Goal: Transaction & Acquisition: Register for event/course

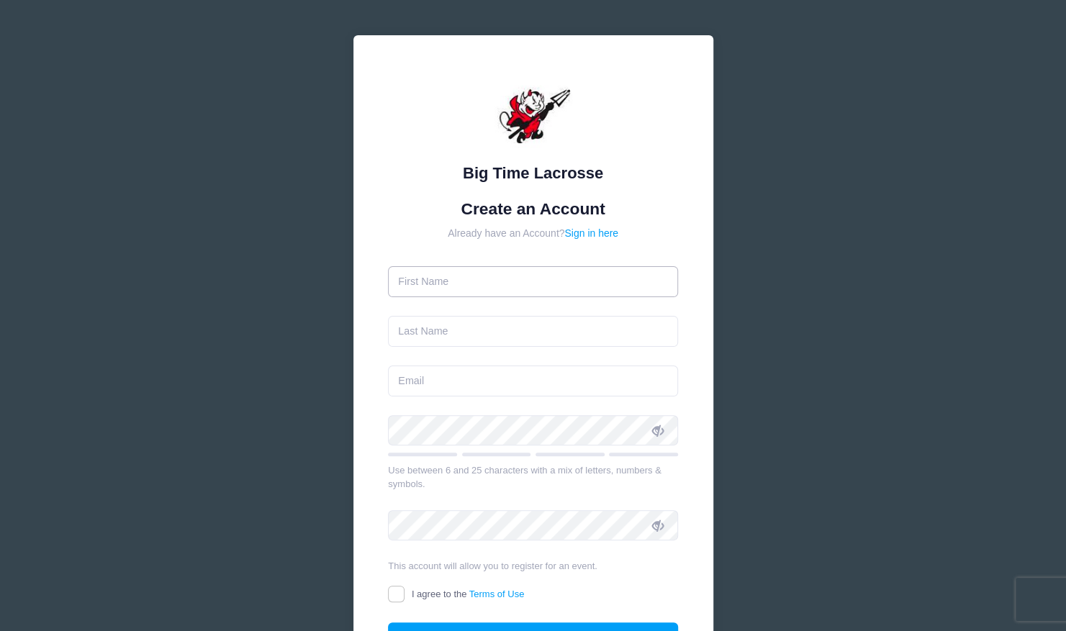
click at [412, 279] on input "text" at bounding box center [533, 281] width 290 height 31
type input "[PERSON_NAME]"
type input "Lycoyannis"
type input "alexlyco@gmail.com"
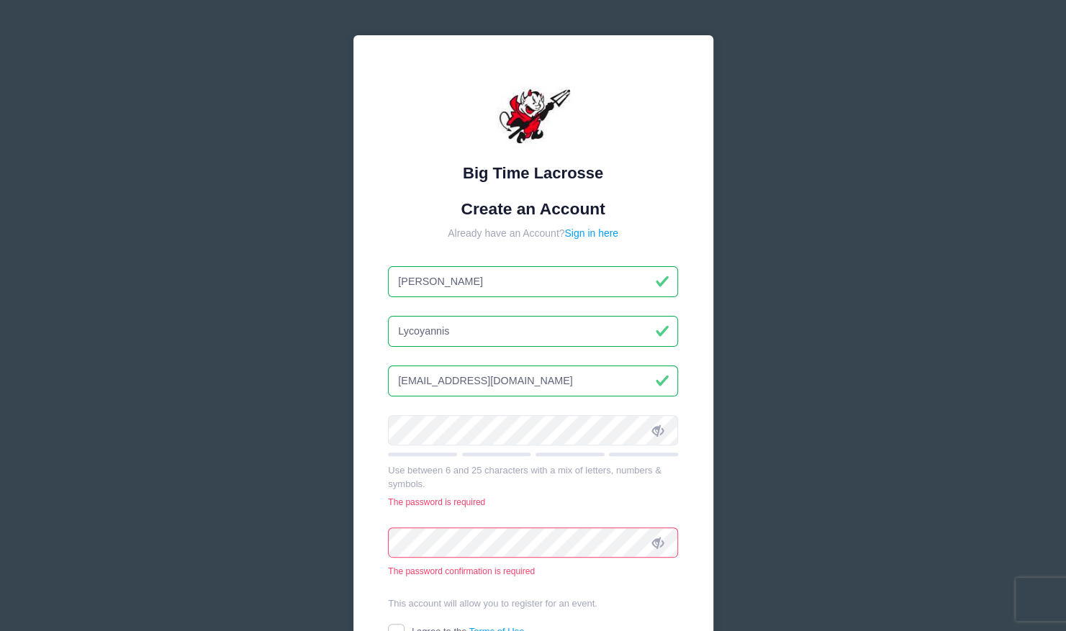
click at [370, 429] on div "Big Time Lacrosse Create an Account Already have an Account? Sign in here Alexa…" at bounding box center [533, 392] width 360 height 714
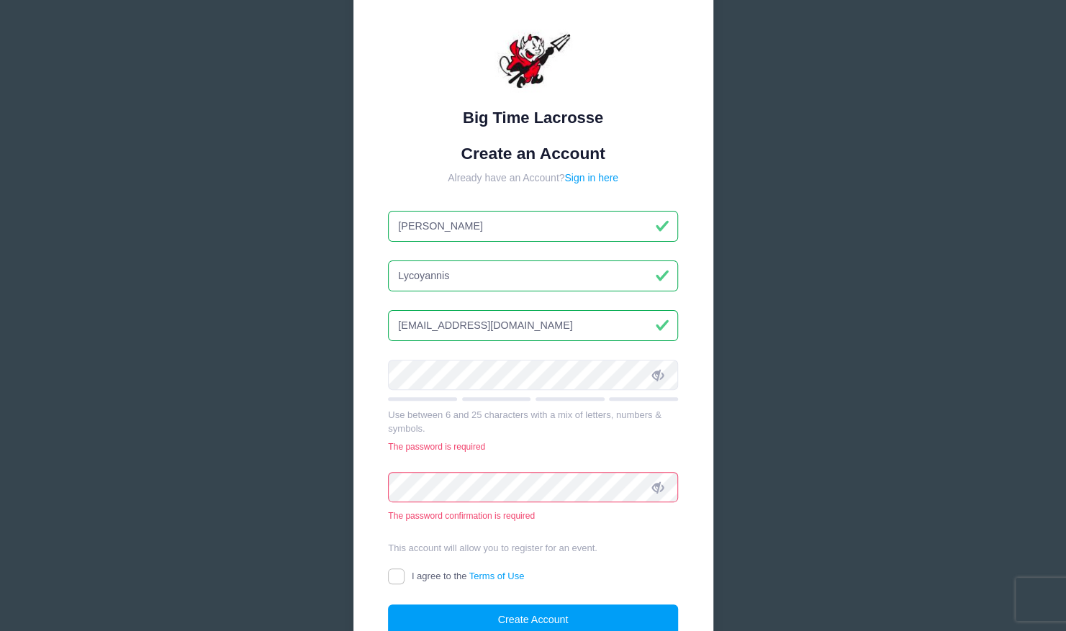
scroll to position [58, 0]
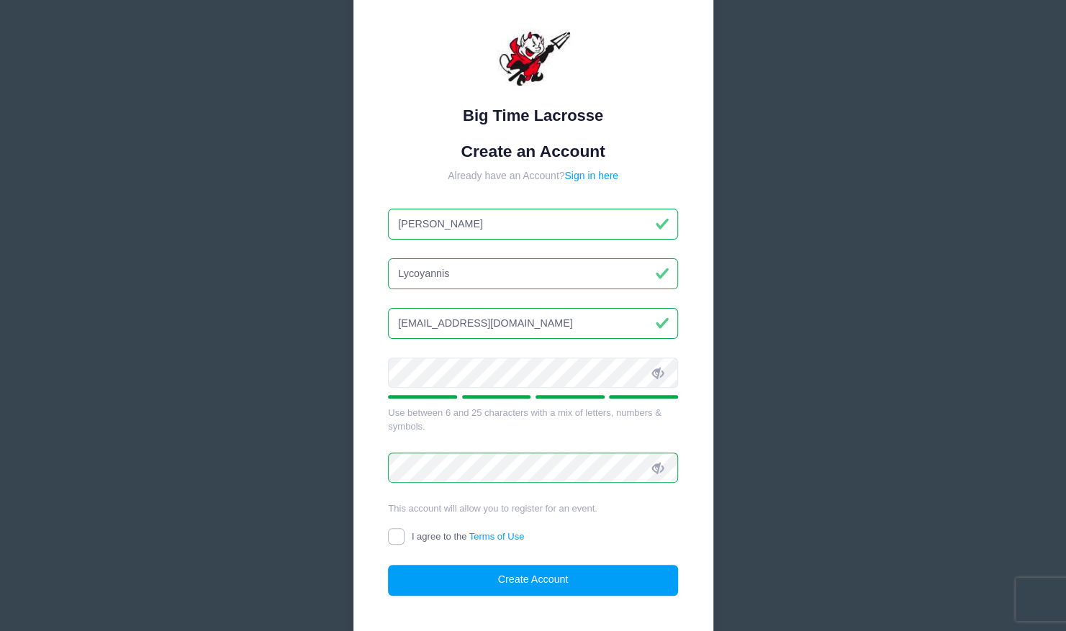
click at [395, 539] on input "I agree to the Terms of Use" at bounding box center [396, 536] width 17 height 17
checkbox input "true"
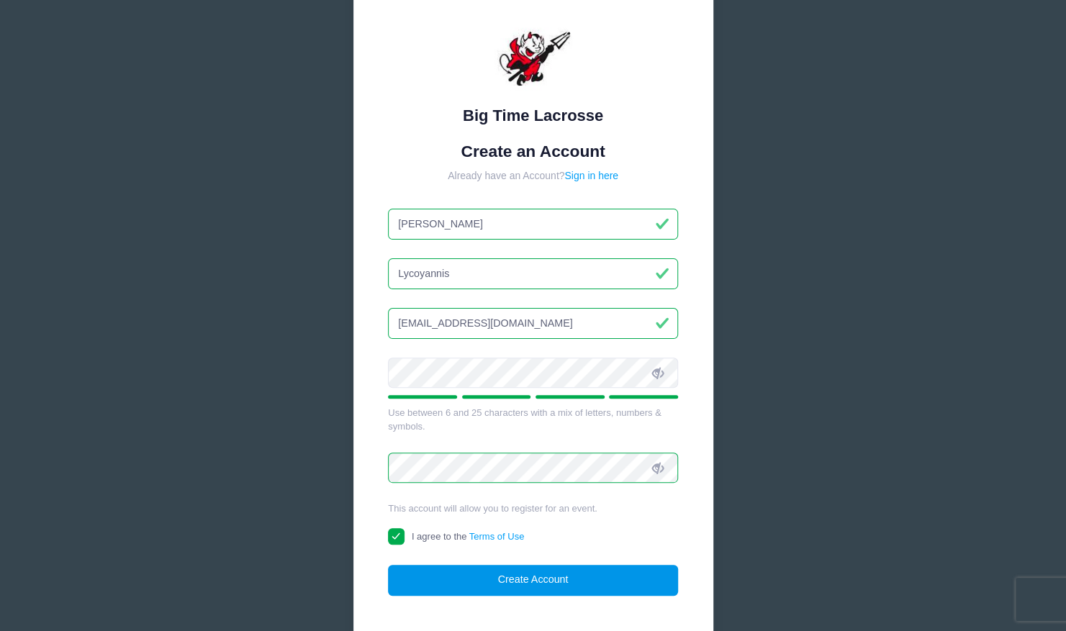
click at [526, 574] on button "Create Account" at bounding box center [533, 580] width 290 height 31
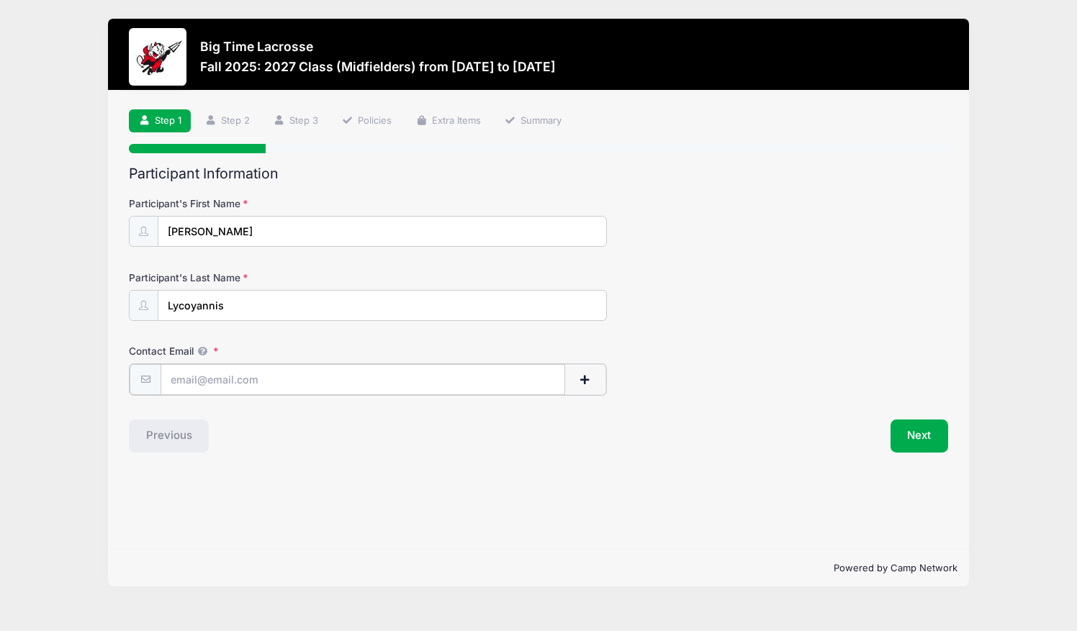
click at [170, 377] on input "Contact Email" at bounding box center [363, 379] width 405 height 31
type input "[EMAIL_ADDRESS][DOMAIN_NAME]"
click at [917, 433] on button "Next" at bounding box center [920, 434] width 58 height 33
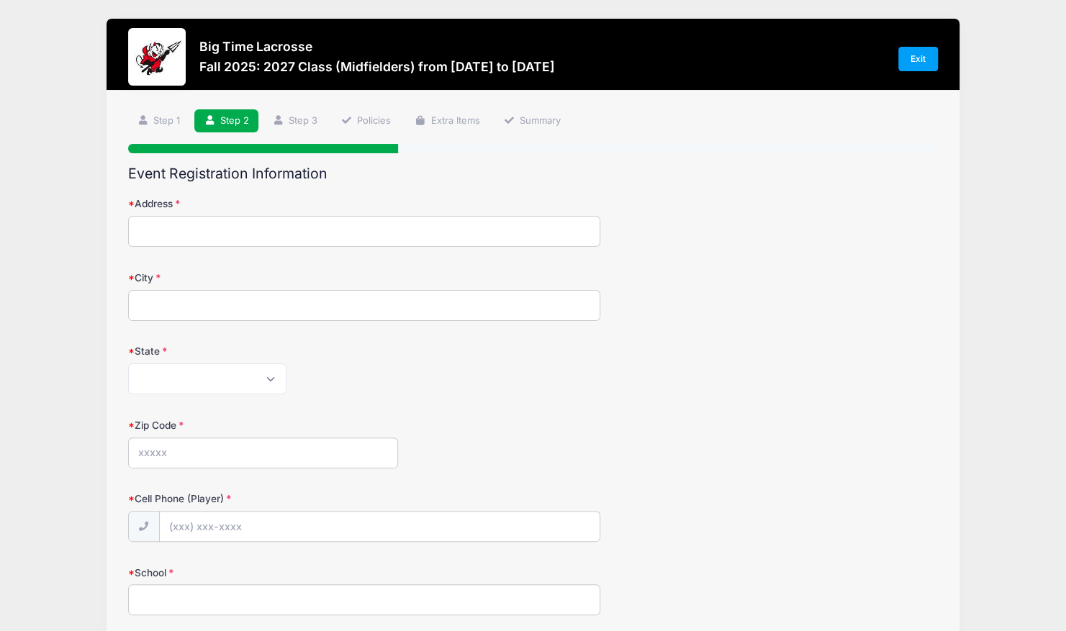
click at [155, 231] on input "Address" at bounding box center [364, 231] width 473 height 31
type input "[STREET_ADDRESS]"
type input "Ridgefield"
select select "CT"
type input "06877"
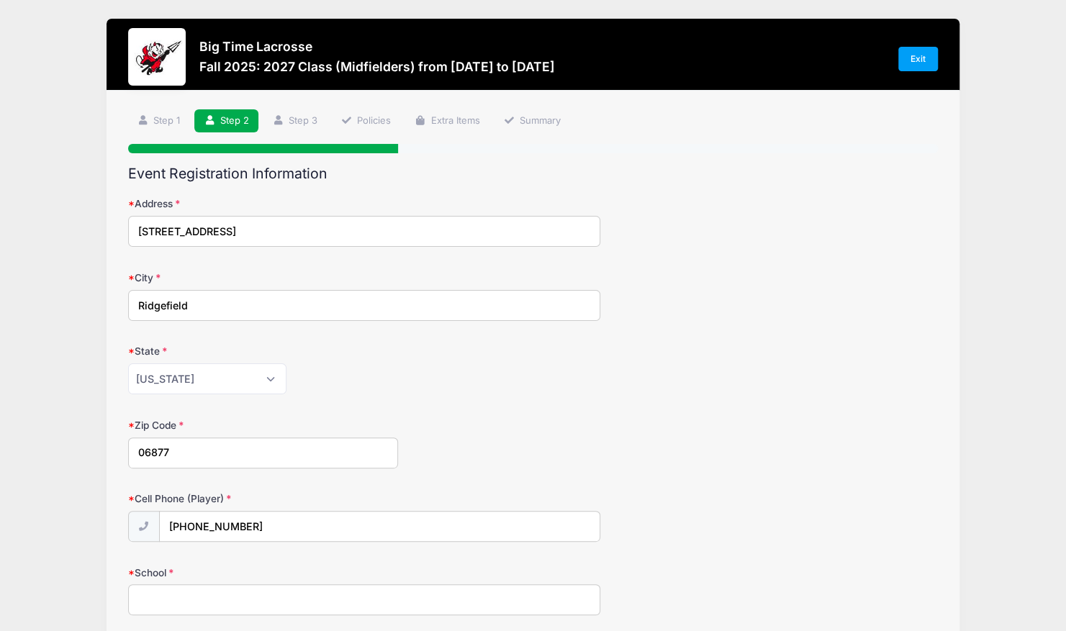
click at [545, 455] on div "Zip Code 06877" at bounding box center [533, 443] width 811 height 50
drag, startPoint x: 263, startPoint y: 530, endPoint x: 120, endPoint y: 531, distance: 143.3
type input "[PHONE_NUMBER]"
click at [698, 524] on div "Cell Phone (Player) [PHONE_NUMBER]" at bounding box center [533, 517] width 811 height 50
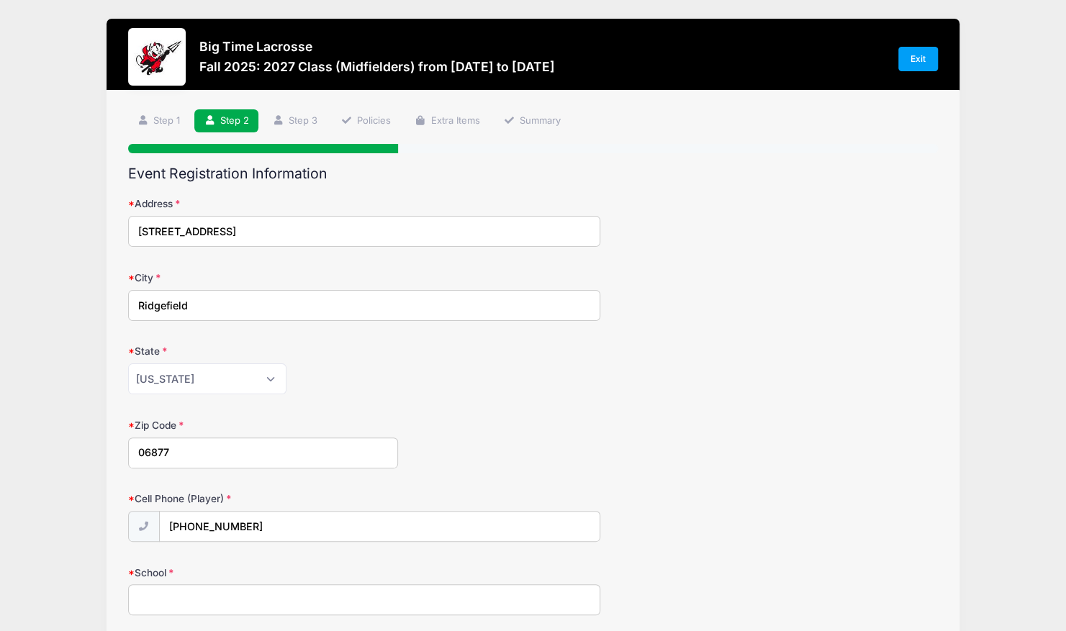
drag, startPoint x: 351, startPoint y: 226, endPoint x: 210, endPoint y: 226, distance: 140.4
click at [210, 226] on input "[STREET_ADDRESS]" at bounding box center [364, 231] width 473 height 31
type input "[STREET_ADDRESS]"
click at [906, 310] on div "City [GEOGRAPHIC_DATA]" at bounding box center [533, 296] width 811 height 50
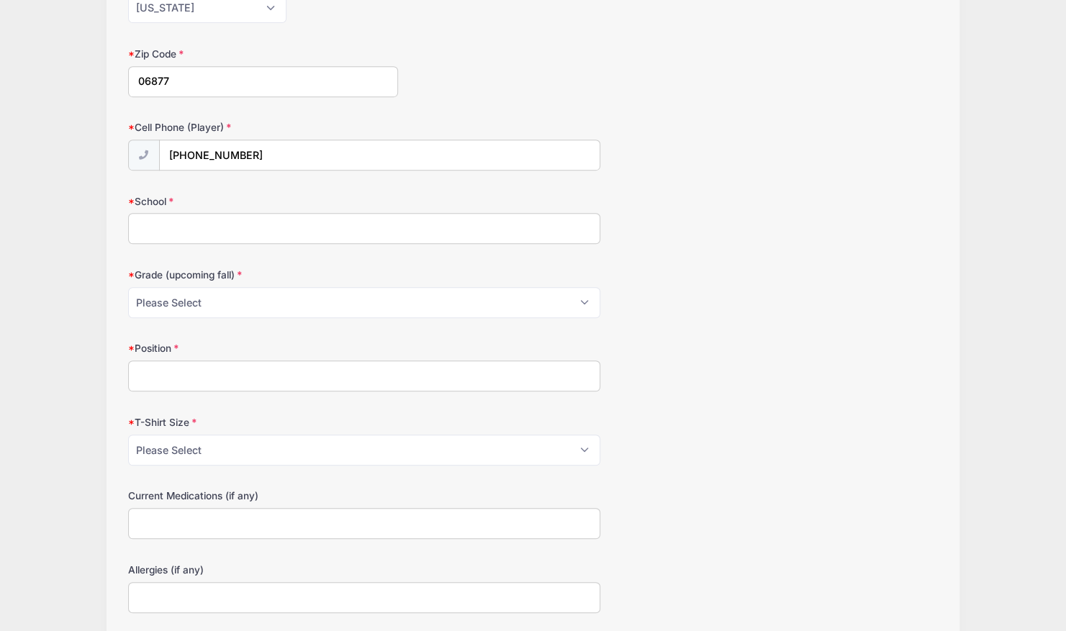
scroll to position [374, 0]
click at [193, 237] on input "School" at bounding box center [364, 225] width 473 height 31
type input "[GEOGRAPHIC_DATA]"
click at [589, 297] on select "Please Select Pre-K 1st 2nd 3rd 4th 5th 6th 7th 8th 9th 10th 11th 12th" at bounding box center [364, 299] width 473 height 31
select select "11th"
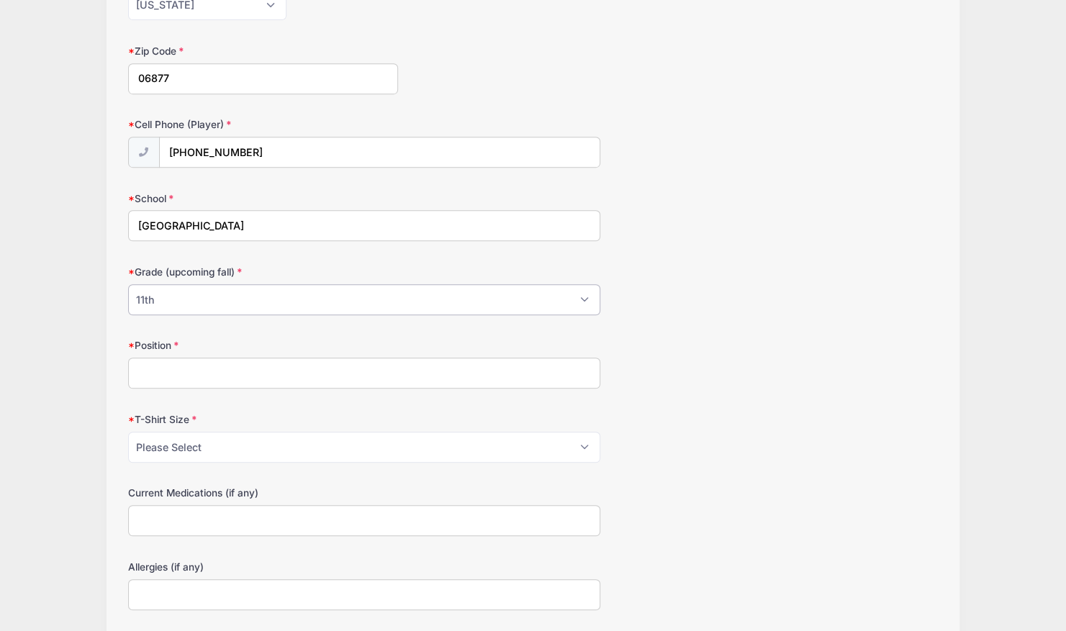
click at [128, 284] on select "Please Select Pre-K 1st 2nd 3rd 4th 5th 6th 7th 8th 9th 10th 11th 12th" at bounding box center [364, 299] width 473 height 31
click at [156, 358] on input "Position" at bounding box center [364, 373] width 473 height 31
click at [81, 443] on div "Big Time Lacrosse Fall 2025: 2027 Class (Midfielders) from [DATE] to [DATE] Exi…" at bounding box center [533, 252] width 1023 height 1252
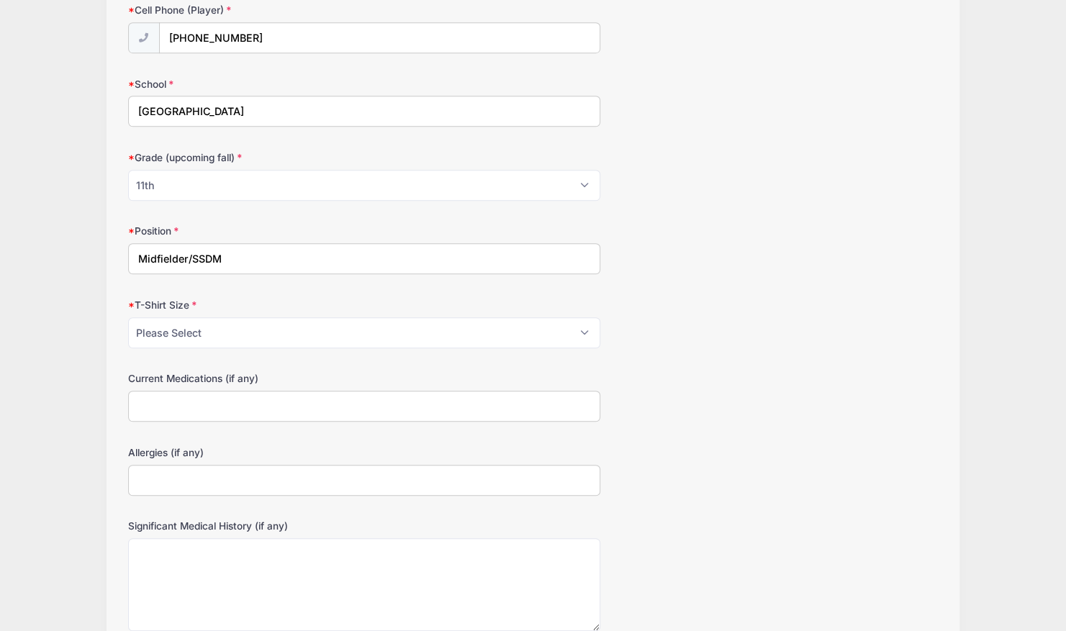
scroll to position [490, 0]
click at [189, 249] on input "Midfielder/SSDM" at bounding box center [364, 258] width 473 height 31
type input "Midfield/SSDM"
click at [584, 327] on select "Please Select Youth Small Youth Medium Youth Large Adult Small Adult Medium Adu…" at bounding box center [364, 332] width 473 height 31
select select "Adult Large"
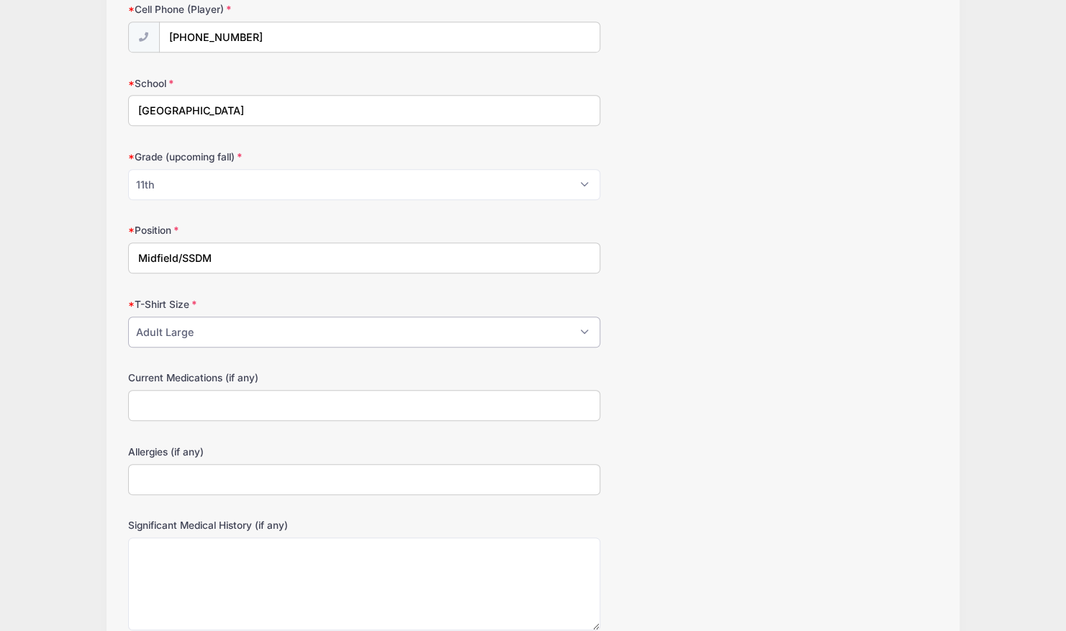
click at [128, 317] on select "Please Select Youth Small Youth Medium Youth Large Adult Small Adult Medium Adu…" at bounding box center [364, 332] width 473 height 31
click at [58, 450] on div "Big Time Lacrosse Fall 2025: 2027 Class (Midfielders) from [DATE] to [DATE] Exi…" at bounding box center [533, 136] width 1023 height 1252
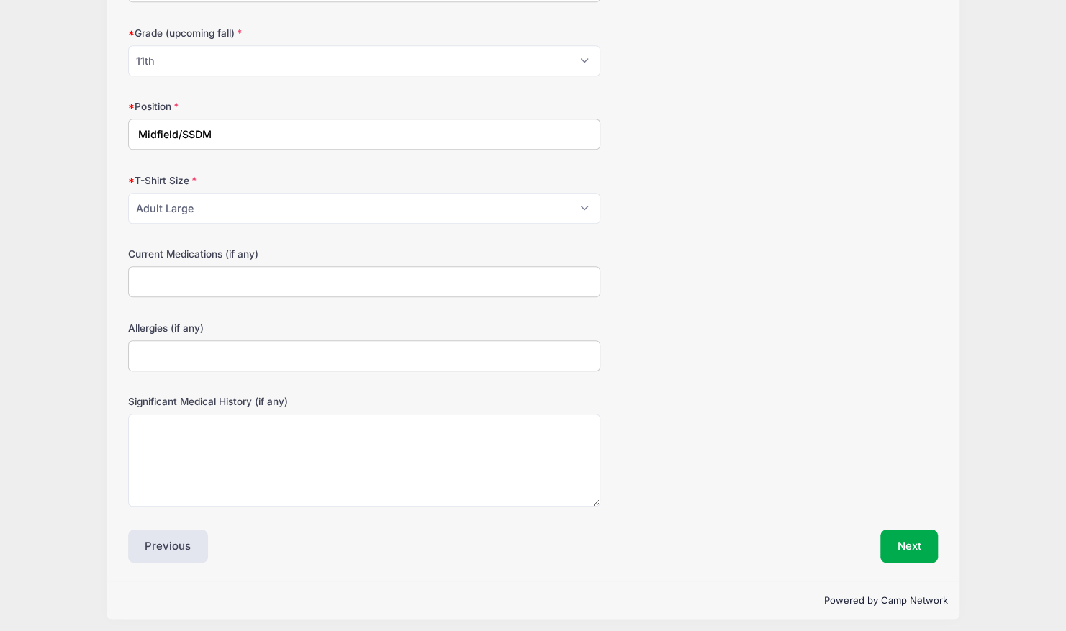
scroll to position [613, 0]
click at [910, 537] on button "Next" at bounding box center [909, 546] width 58 height 33
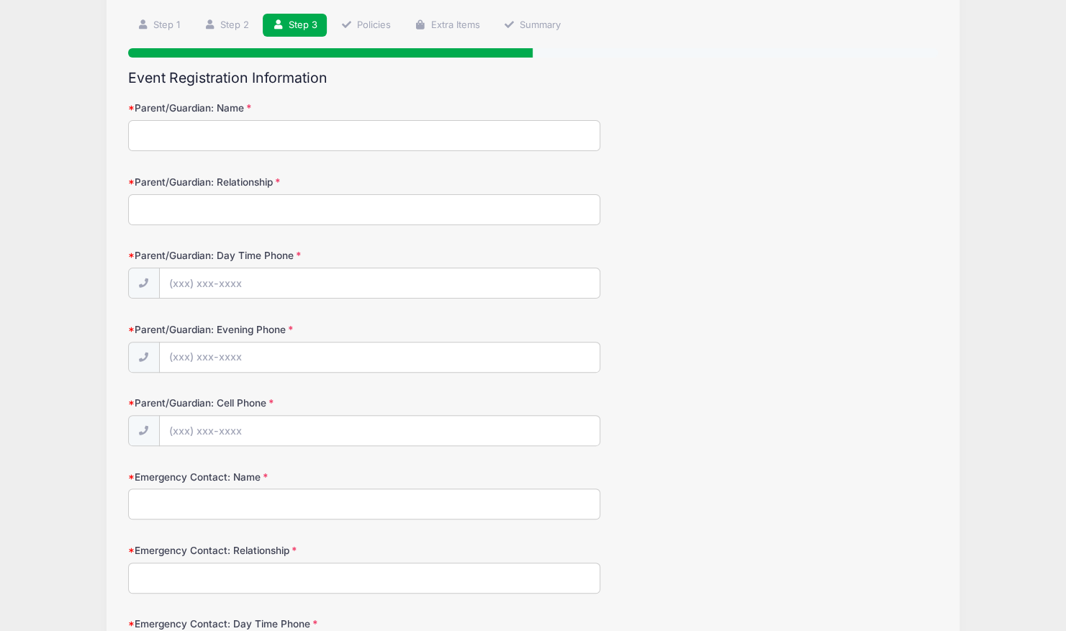
scroll to position [0, 0]
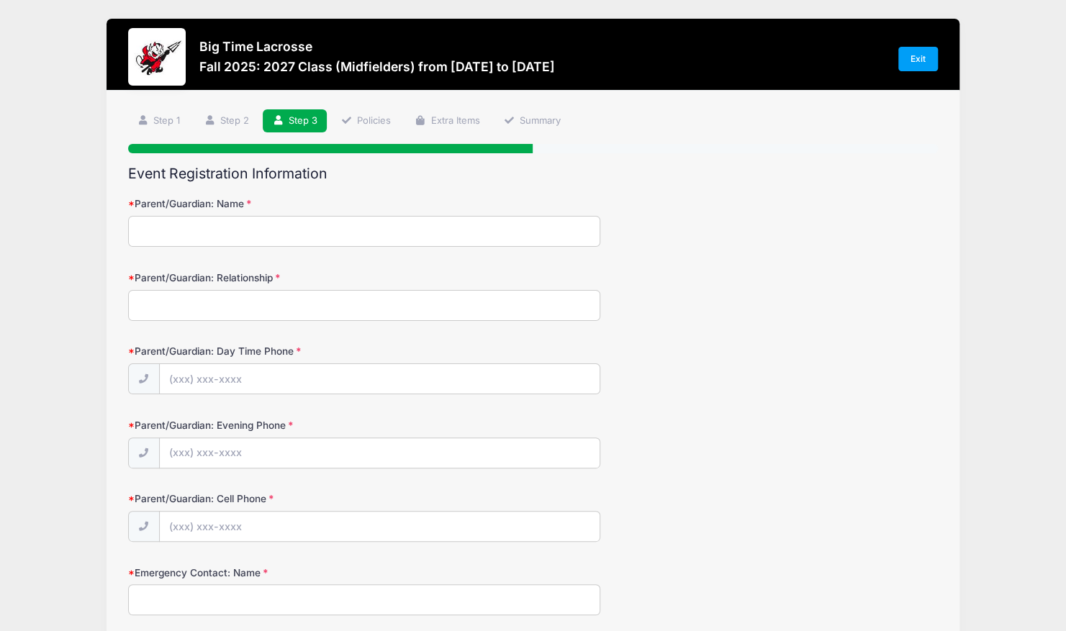
click at [164, 226] on input "Parent/Guardian: Name" at bounding box center [364, 231] width 473 height 31
type input "[PERSON_NAME]"
type input "Father"
click at [177, 386] on input "Parent/Guardian: Day Time Phone" at bounding box center [380, 379] width 440 height 31
type input "[PHONE_NUMBER]"
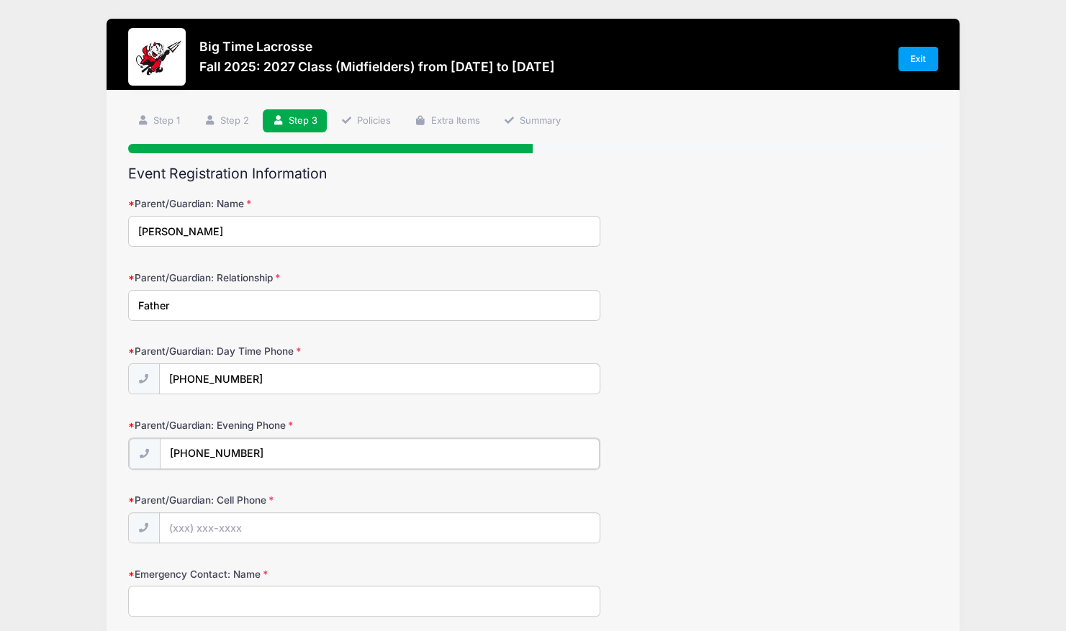
type input "[PHONE_NUMBER]"
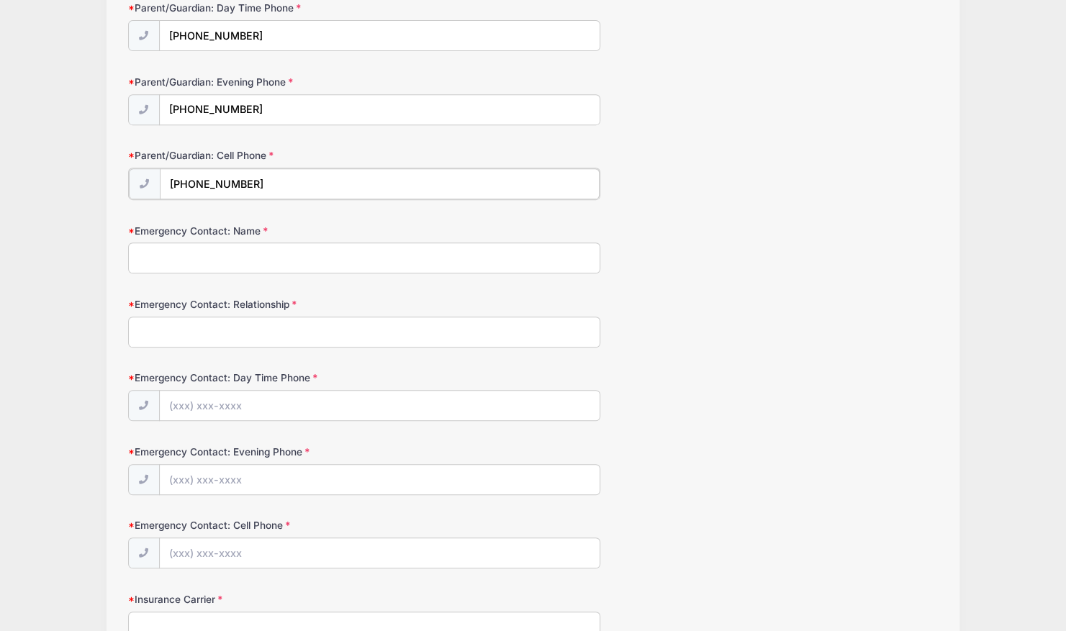
scroll to position [344, 0]
type input "[PHONE_NUMBER]"
click at [157, 253] on input "Emergency Contact: Name" at bounding box center [364, 255] width 473 height 31
type input "[PERSON_NAME]"
type input "Mother"
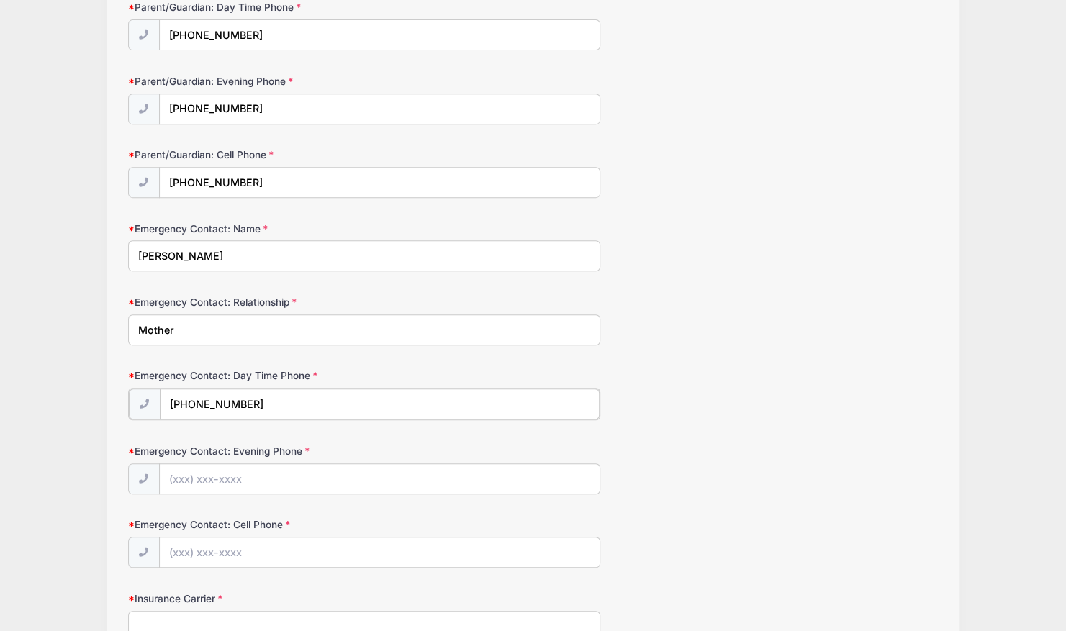
type input "[PHONE_NUMBER]"
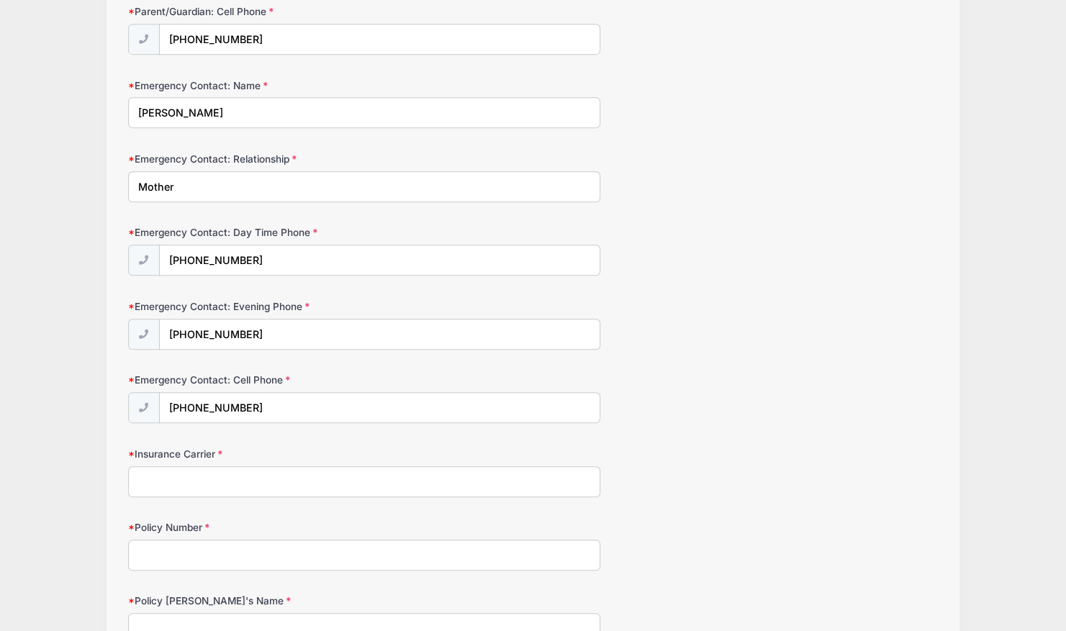
scroll to position [625, 0]
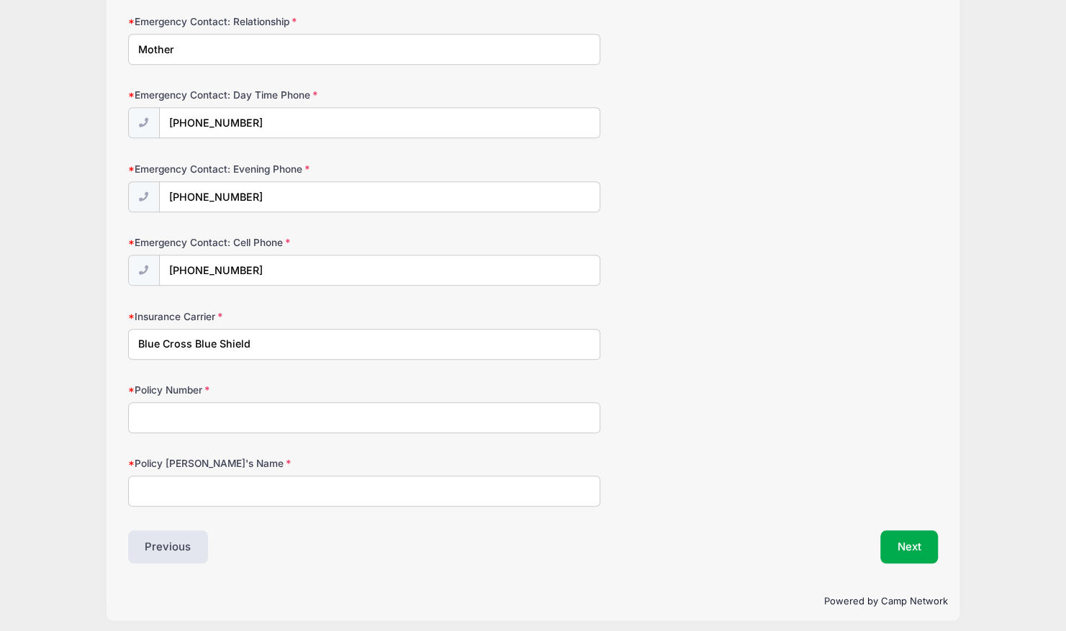
type input "Blue Cross Blue Shield"
type input "[PERSON_NAME]"
click at [148, 412] on input "Policy Number" at bounding box center [364, 417] width 473 height 31
type input "HIK100011014994"
click at [906, 534] on button "Next" at bounding box center [909, 547] width 58 height 33
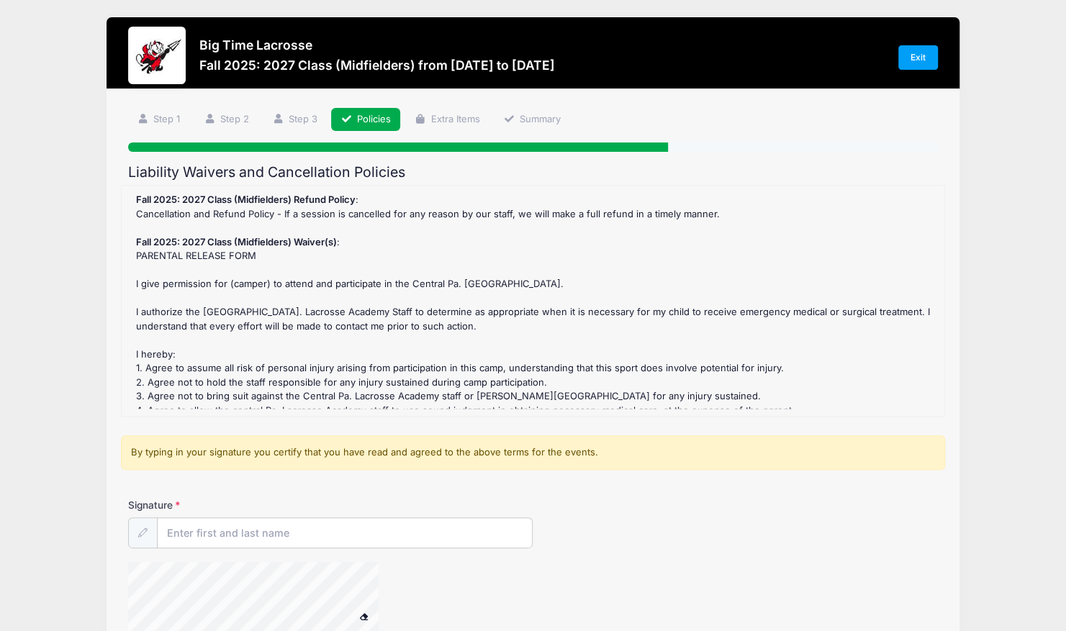
scroll to position [0, 0]
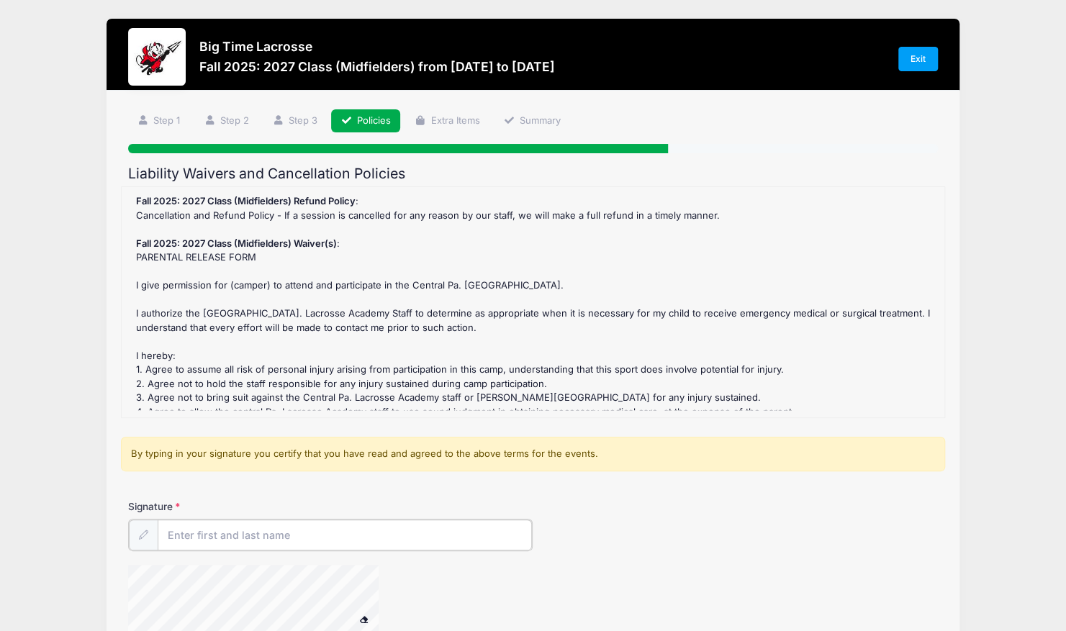
click at [188, 536] on input "Signature" at bounding box center [345, 535] width 375 height 31
type input "[PERSON_NAME]"
click at [84, 478] on div "Big Time Lacrosse Fall 2025: 2027 Class (Midfielders) from [DATE] to [DATE] Exi…" at bounding box center [533, 388] width 1023 height 777
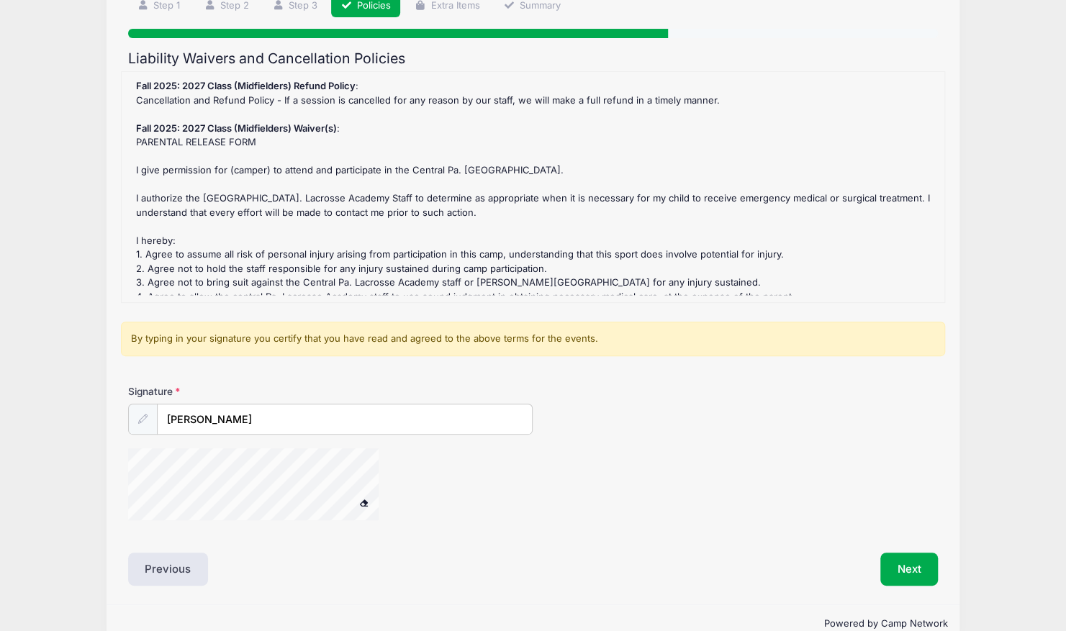
scroll to position [143, 0]
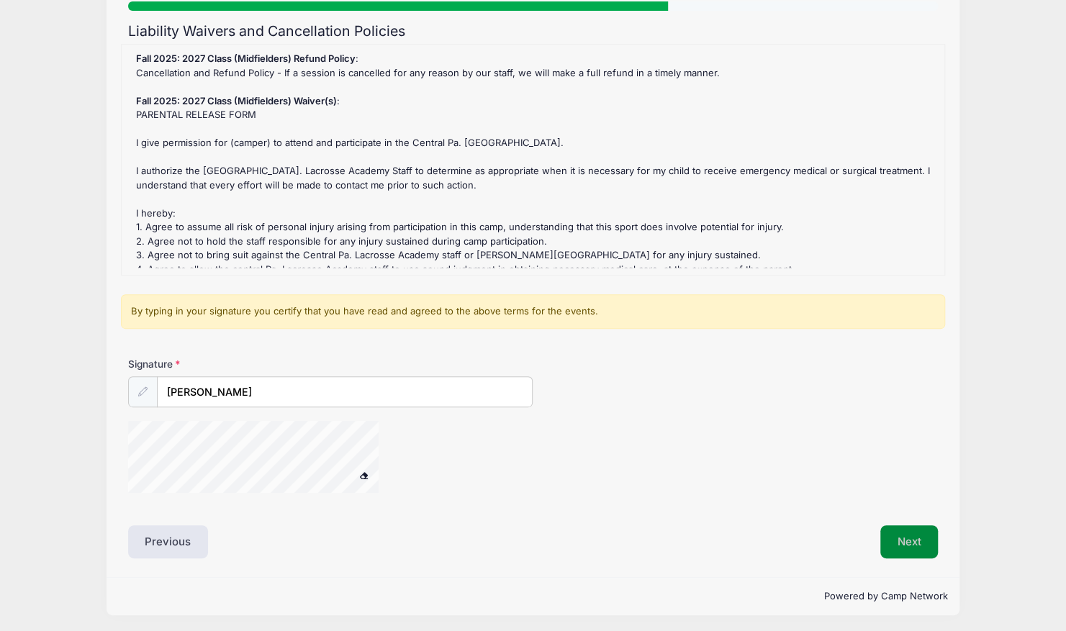
click at [911, 546] on button "Next" at bounding box center [909, 542] width 58 height 33
click at [909, 528] on button "Next" at bounding box center [909, 542] width 58 height 33
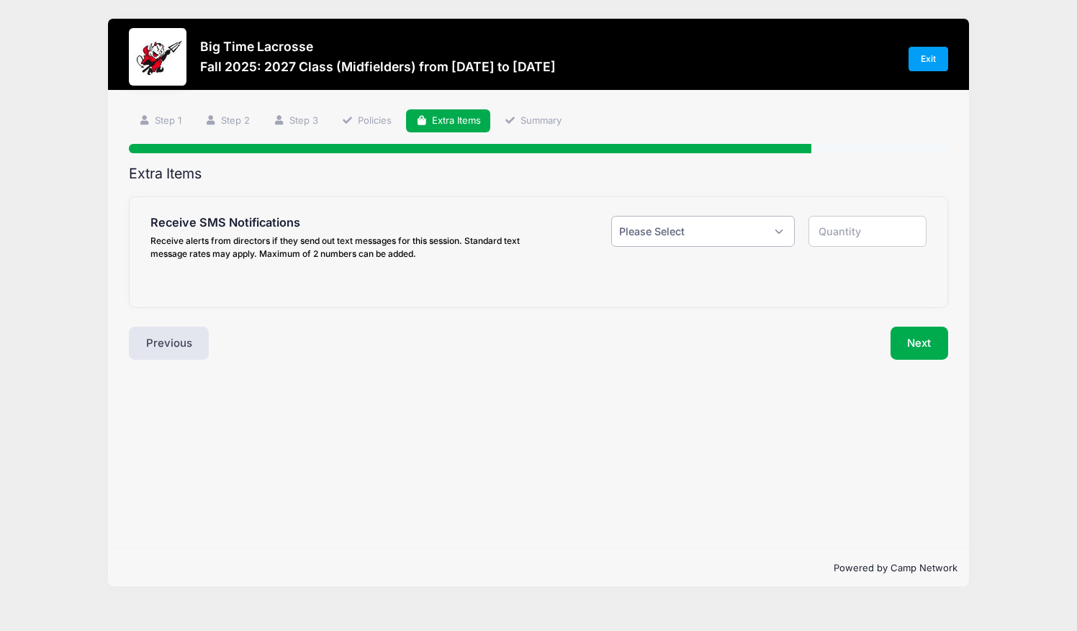
click at [779, 231] on select "Please Select Yes ($0.00) No" at bounding box center [703, 231] width 184 height 31
select select "1"
click at [611, 216] on select "Please Select Yes ($0.00) No" at bounding box center [703, 231] width 184 height 31
type input "1"
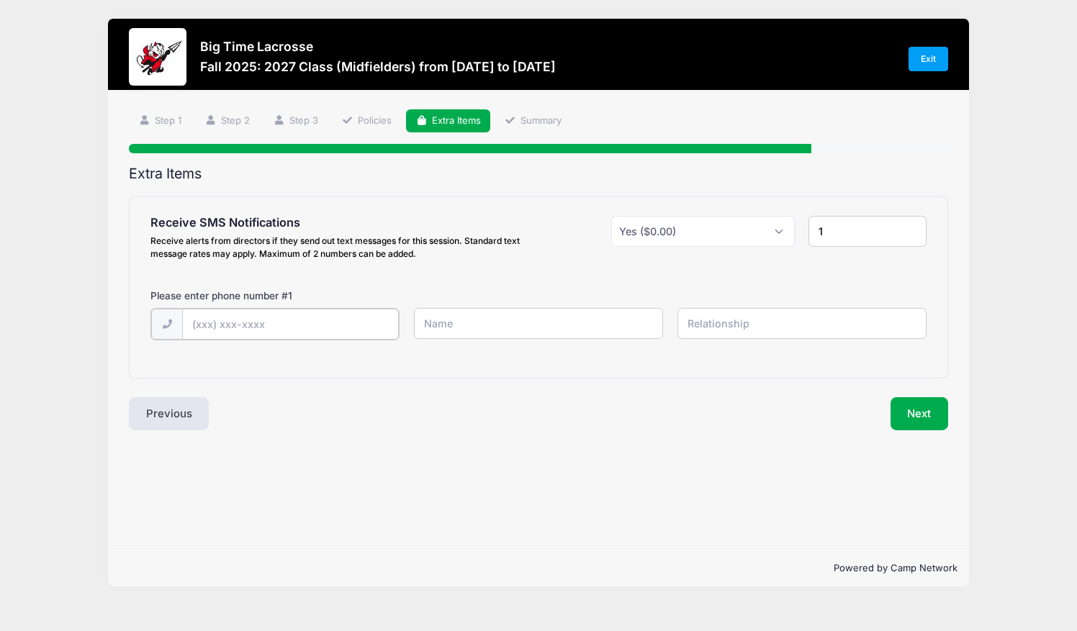
click at [204, 325] on input "text" at bounding box center [290, 324] width 217 height 31
type input "[PHONE_NUMBER]"
type input "[PERSON_NAME]"
type input "Father"
click at [922, 412] on button "Next" at bounding box center [920, 412] width 58 height 33
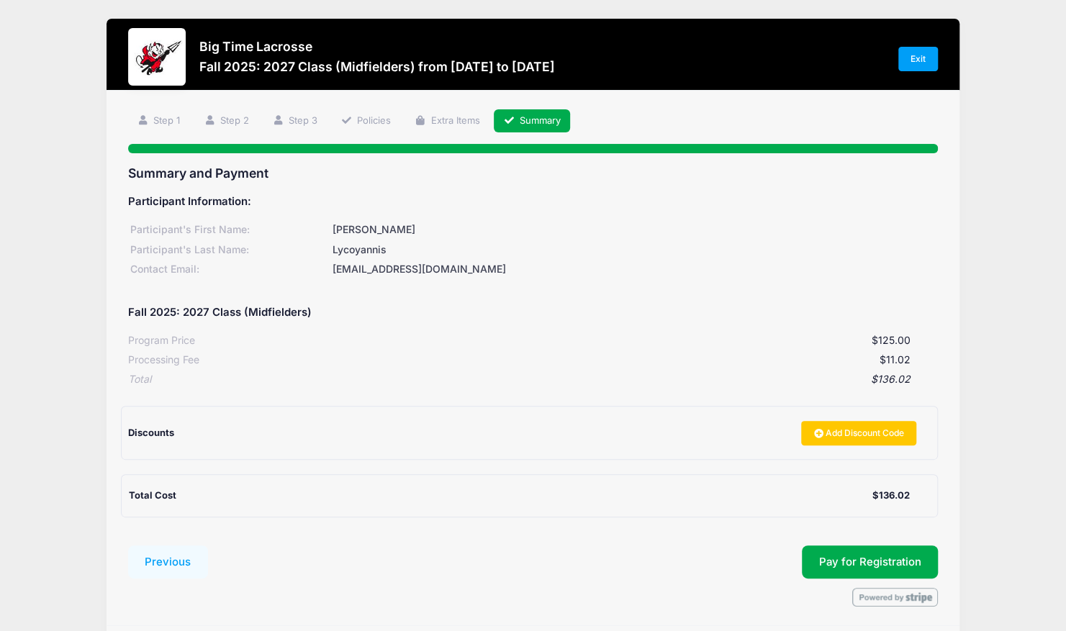
click at [64, 319] on div "Big Time Lacrosse Fall 2025: 2027 Class (Midfielders) from [DATE] to [DATE] Exi…" at bounding box center [533, 341] width 1023 height 682
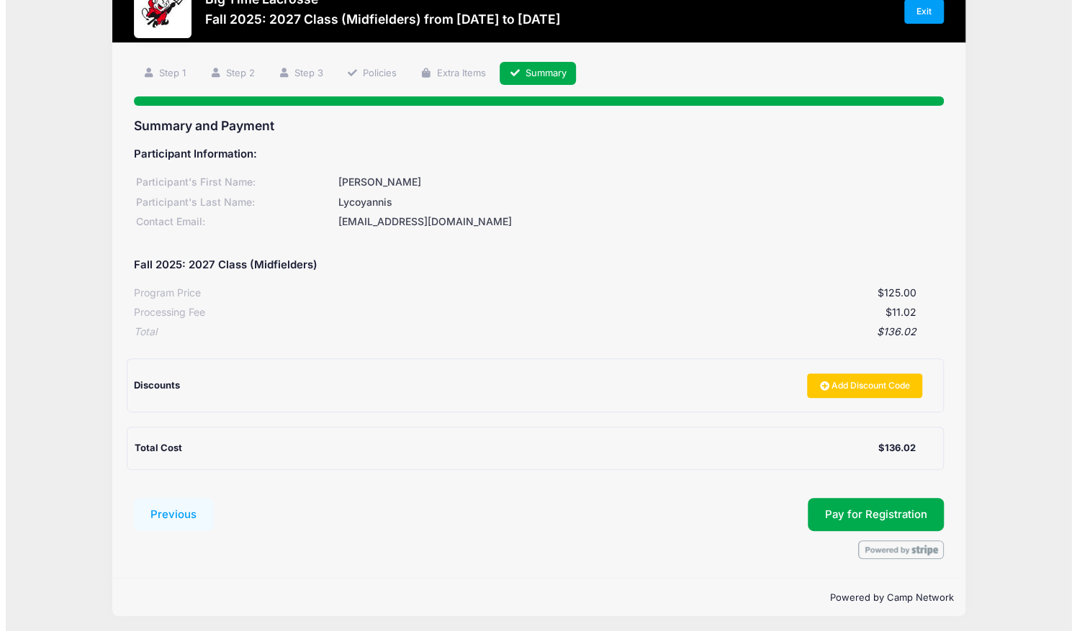
scroll to position [50, 0]
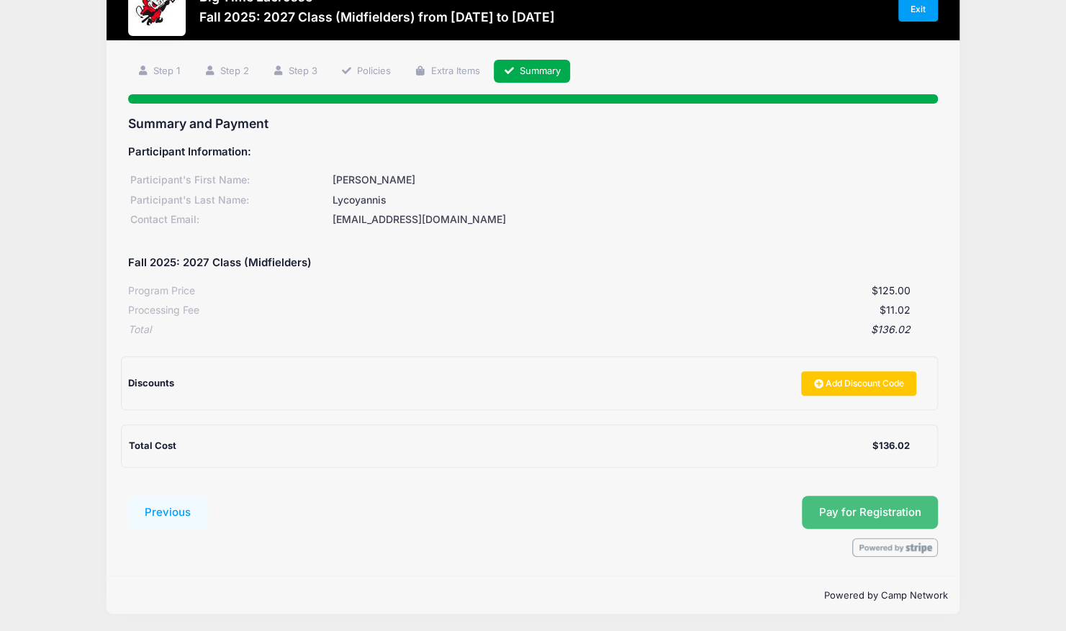
click at [862, 513] on span "Pay for Registration" at bounding box center [870, 512] width 102 height 13
click at [835, 513] on span "Pay for Registration" at bounding box center [870, 512] width 102 height 13
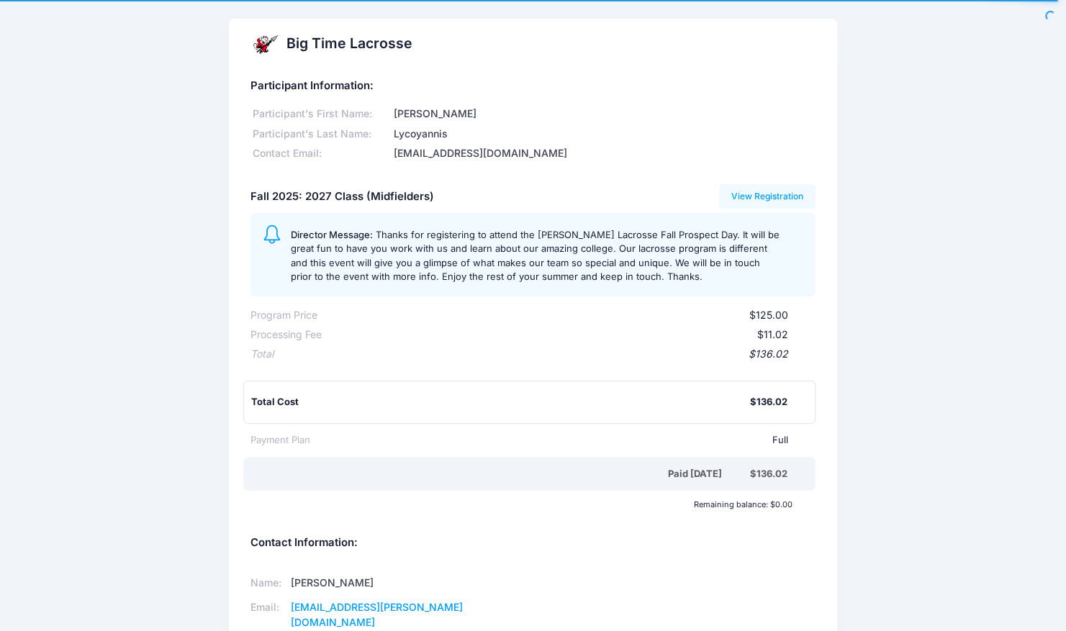
click at [161, 348] on div "Big Time Lacrosse Participant Information: Participant's First Name: [PERSON_NA…" at bounding box center [533, 442] width 1066 height 846
